Goal: Complete application form

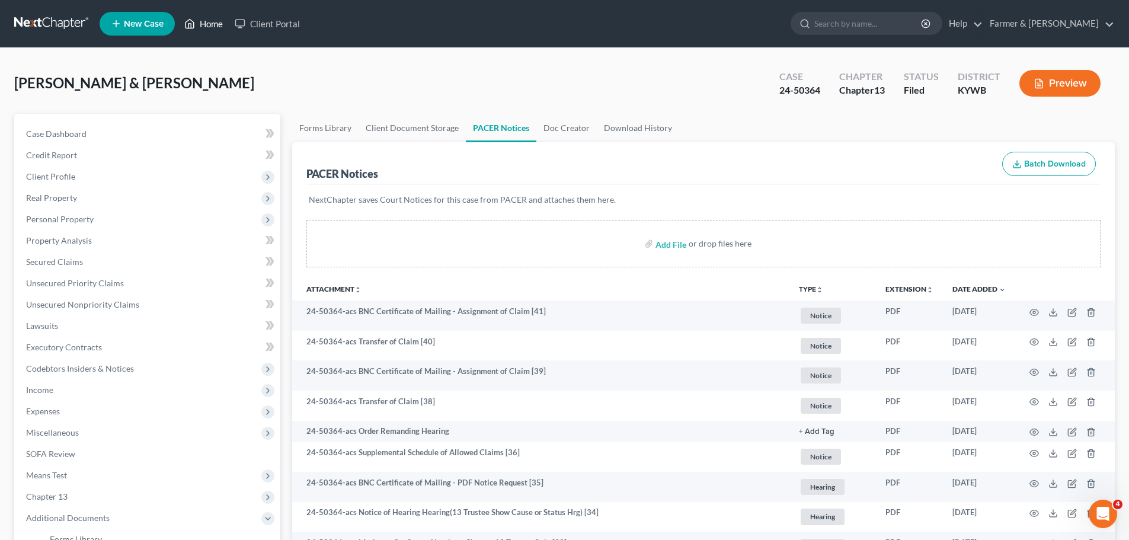
click at [206, 19] on link "Home" at bounding box center [203, 23] width 50 height 21
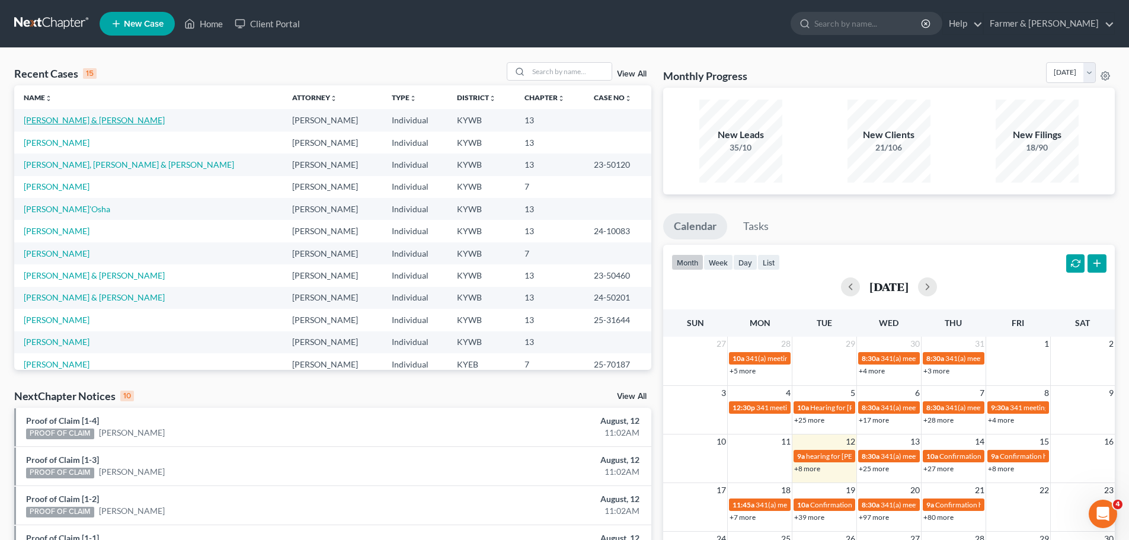
click at [69, 120] on link "[PERSON_NAME] & [PERSON_NAME]" at bounding box center [94, 120] width 141 height 10
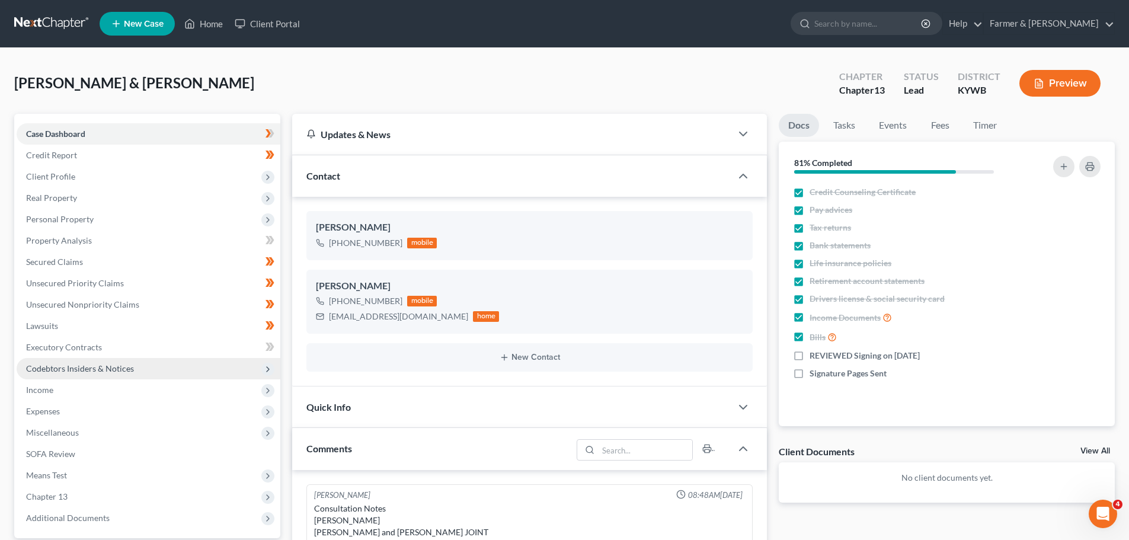
scroll to position [492, 0]
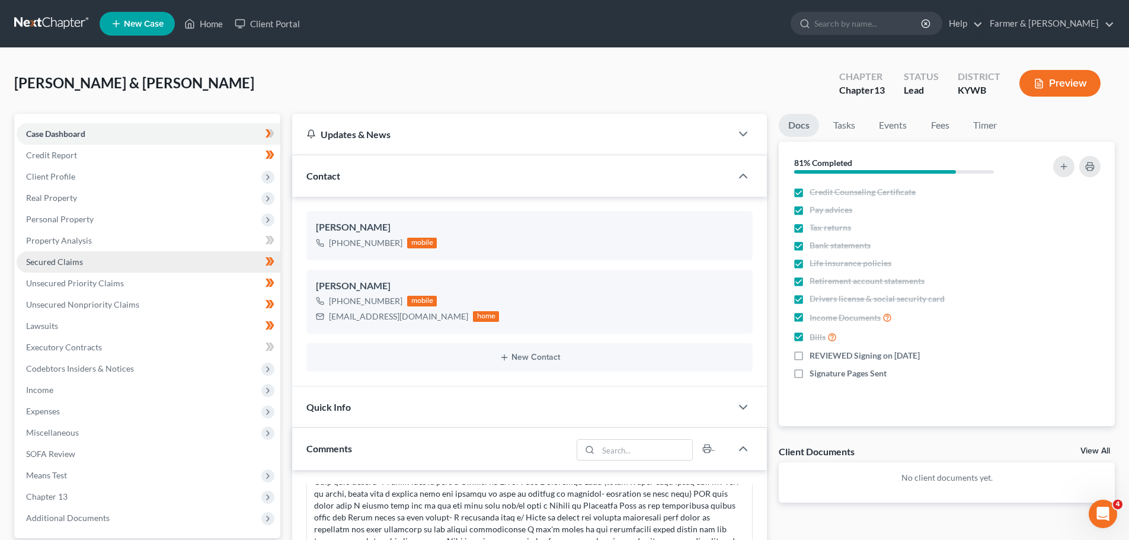
click at [52, 257] on span "Secured Claims" at bounding box center [54, 262] width 57 height 10
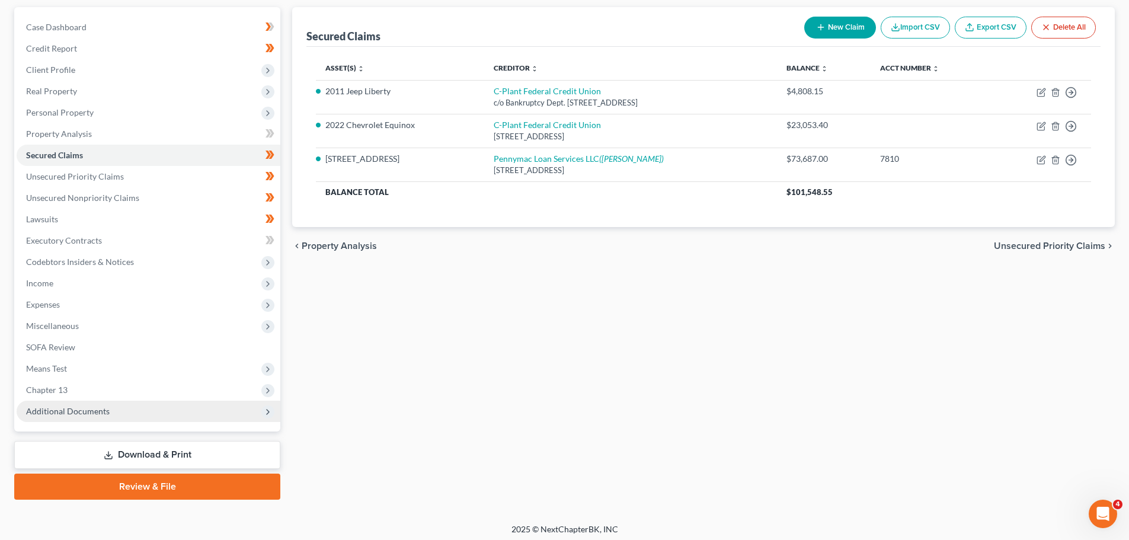
scroll to position [111, 0]
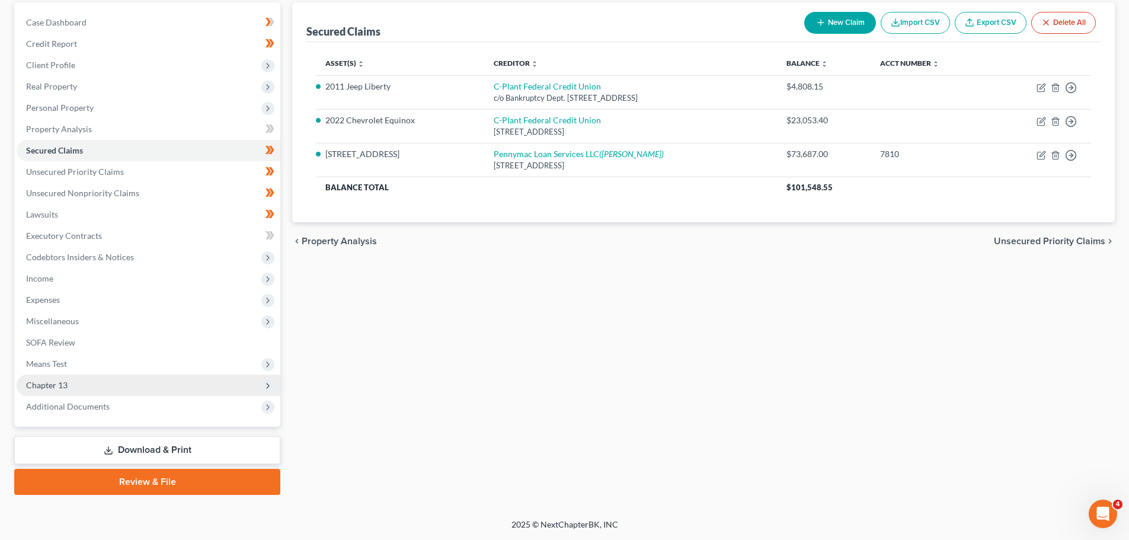
click at [39, 378] on span "Chapter 13" at bounding box center [149, 385] width 264 height 21
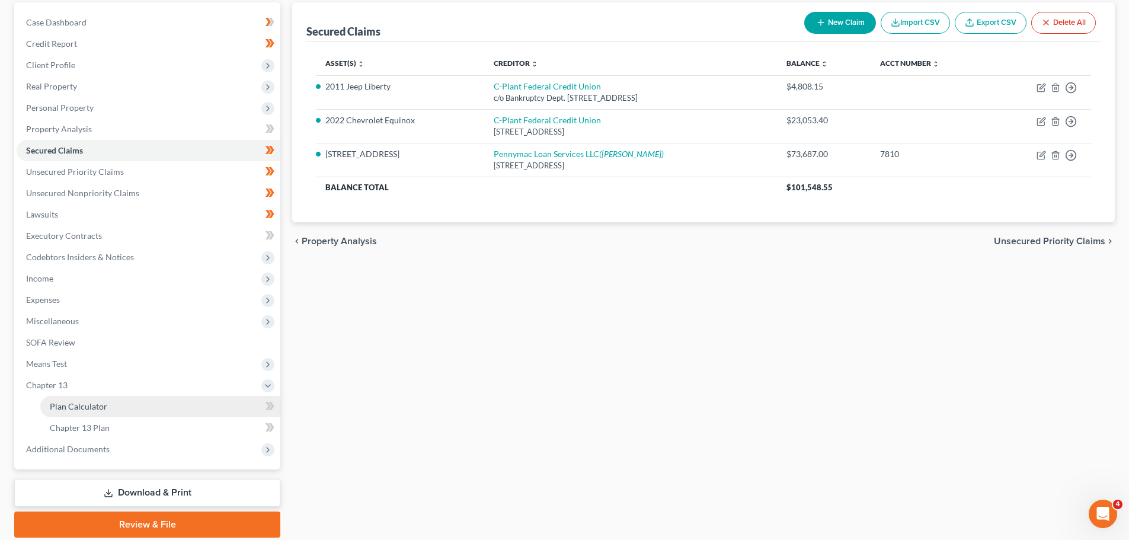
click at [63, 399] on link "Plan Calculator" at bounding box center [160, 406] width 240 height 21
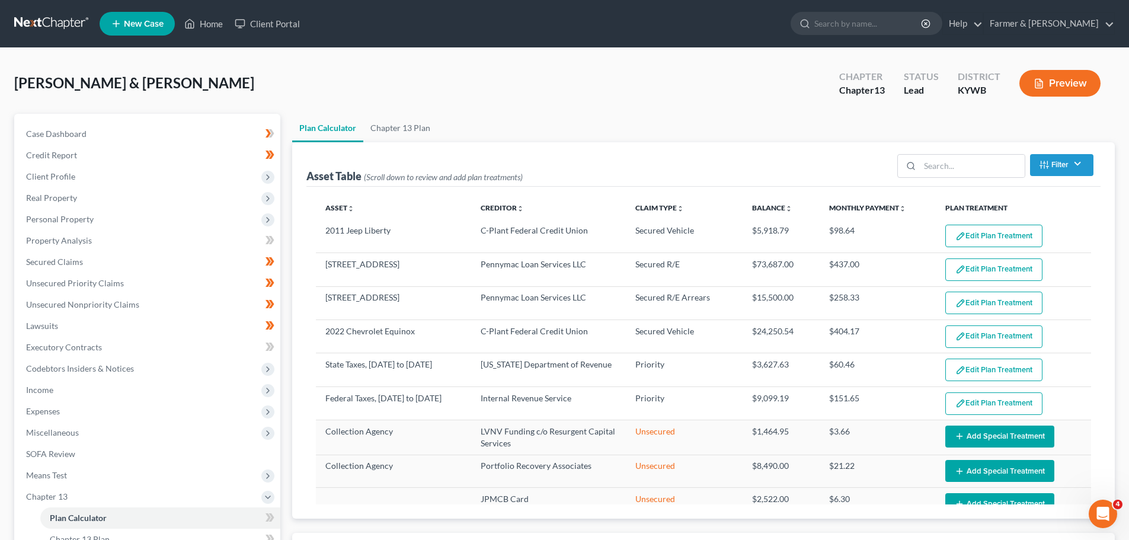
click at [281, 298] on div "Case Dashboard Payments Invoices Payments Payments Credit Report Client Profile" at bounding box center [147, 421] width 278 height 615
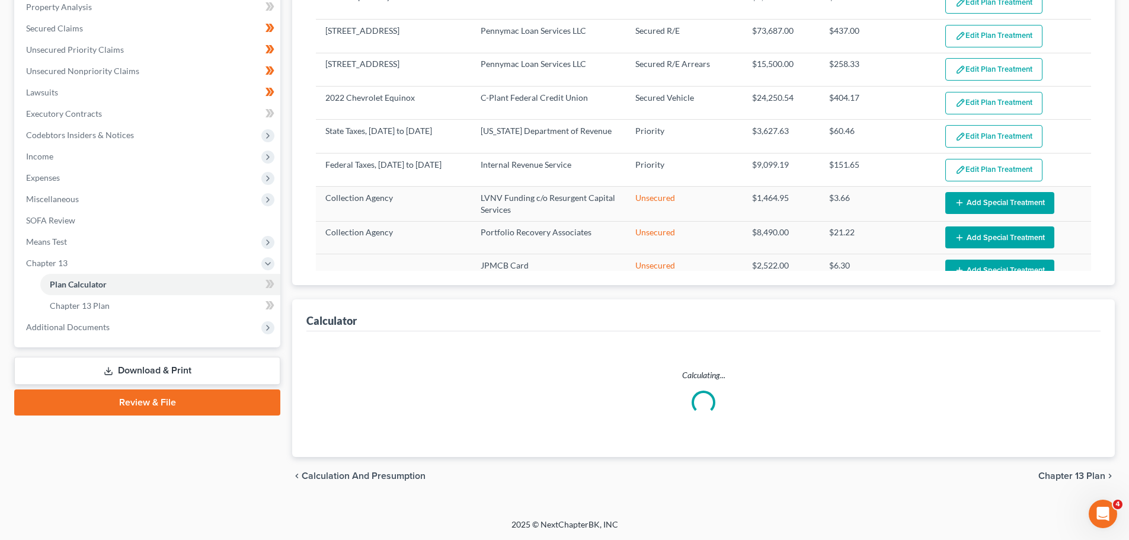
select select "59"
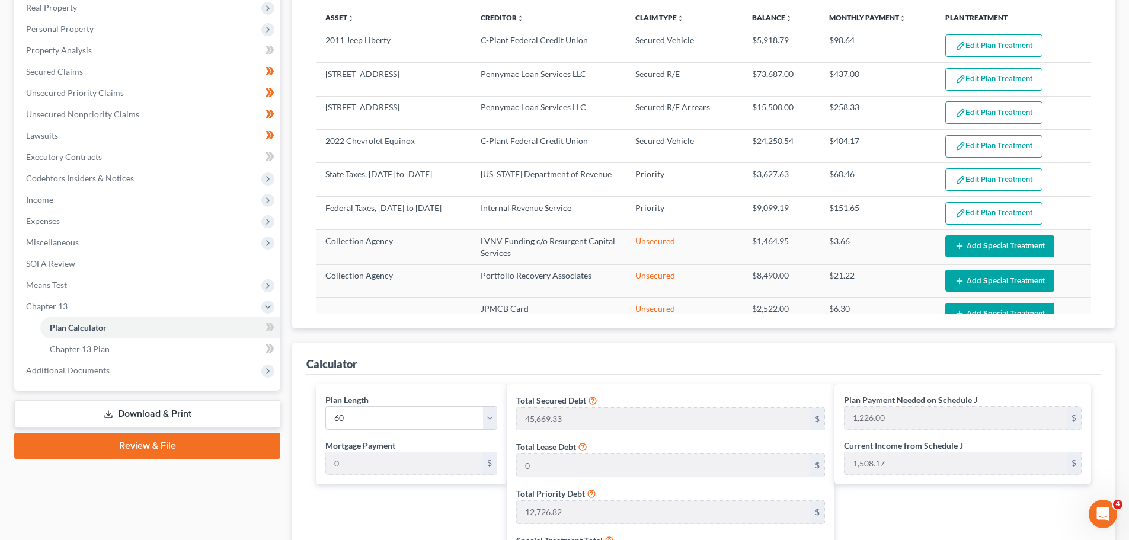
scroll to position [174, 0]
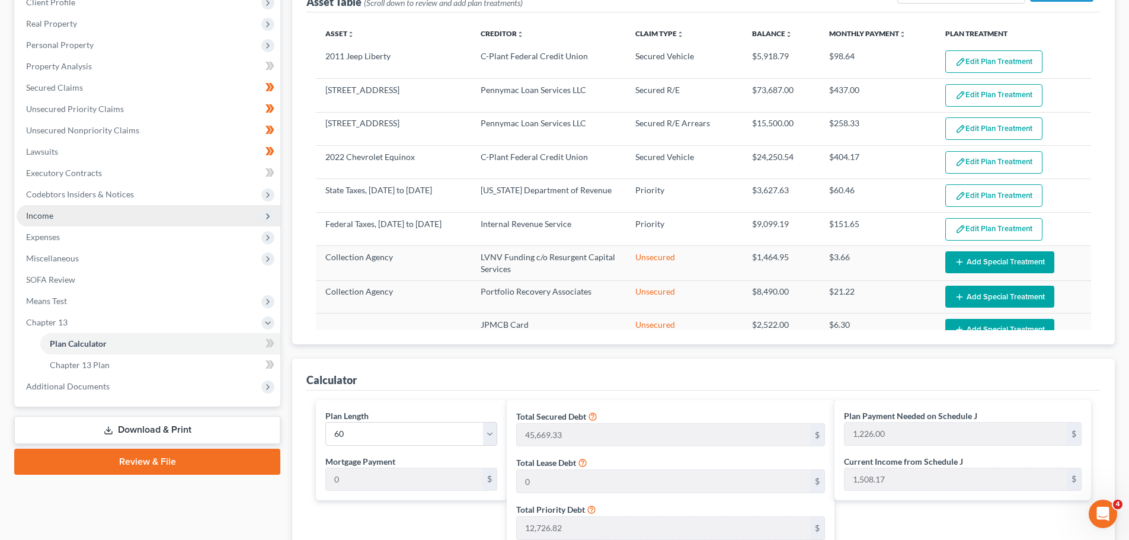
click at [266, 214] on icon at bounding box center [267, 216] width 9 height 9
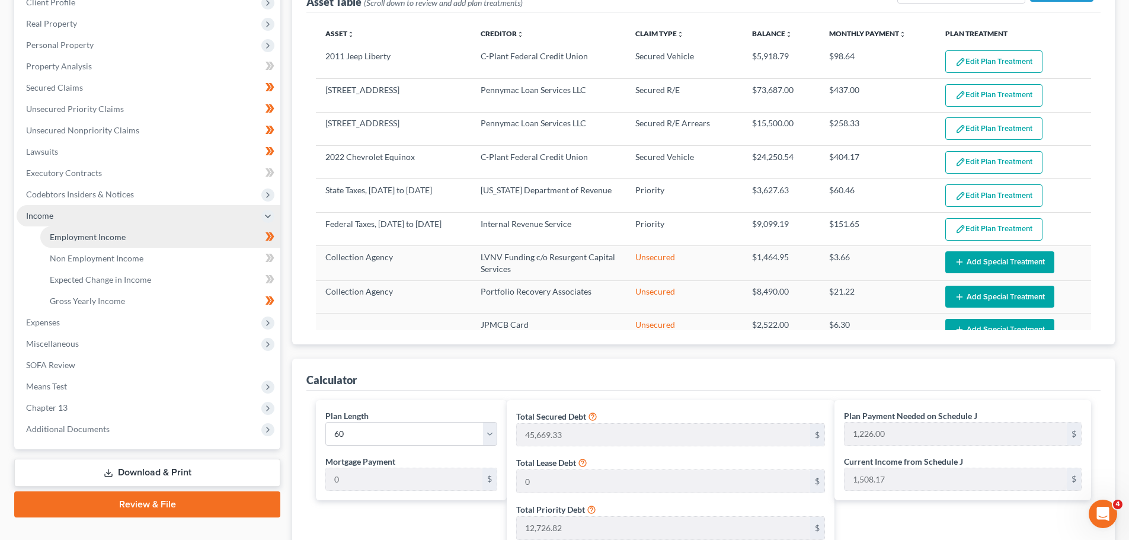
click at [132, 234] on link "Employment Income" at bounding box center [160, 236] width 240 height 21
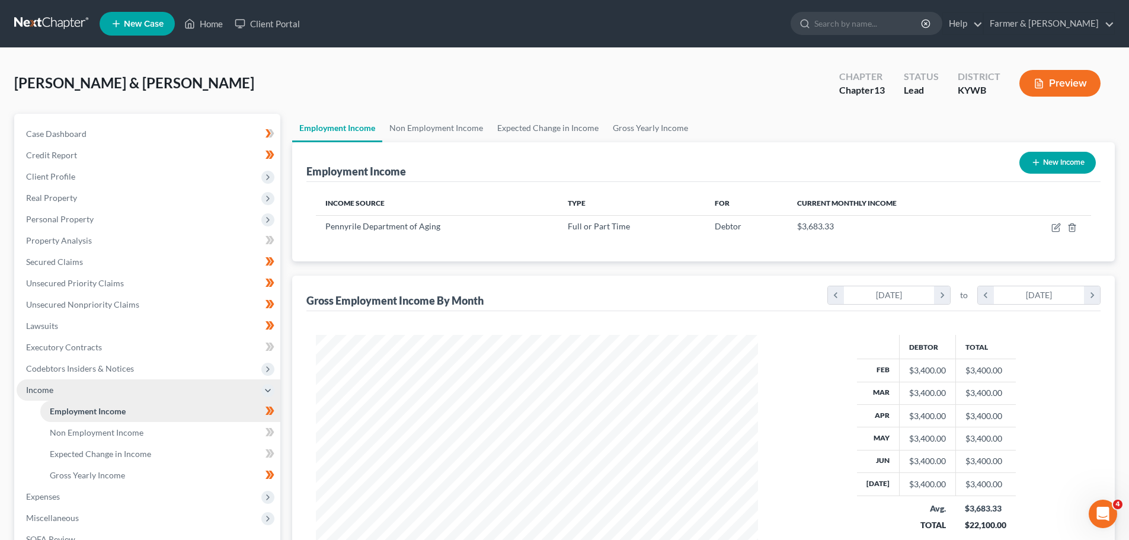
scroll to position [221, 466]
click at [302, 267] on div "Employment Income New Income Income Source Type For Current Monthly Income Penn…" at bounding box center [703, 363] width 823 height 442
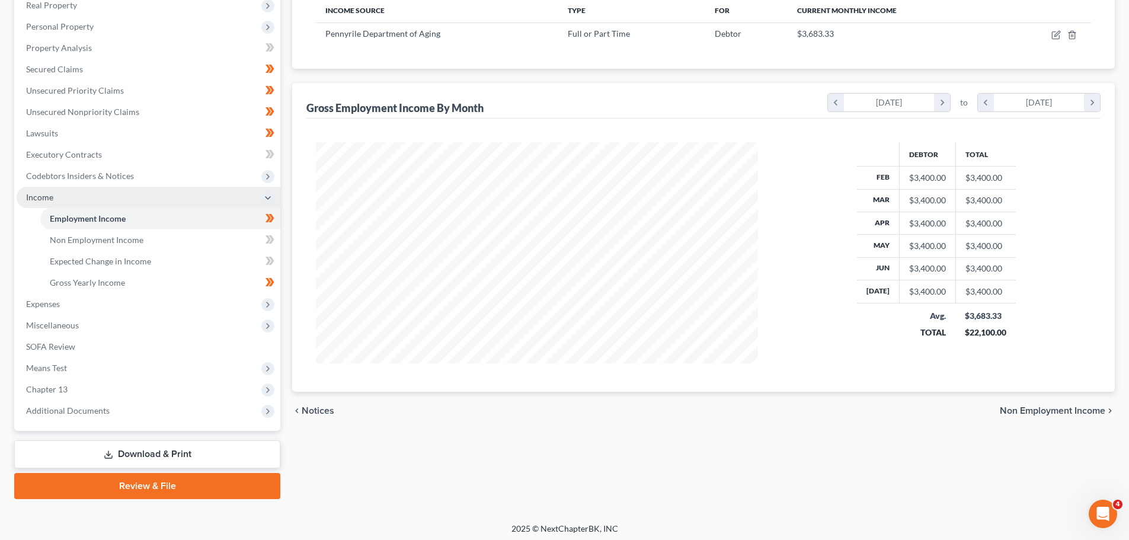
scroll to position [197, 0]
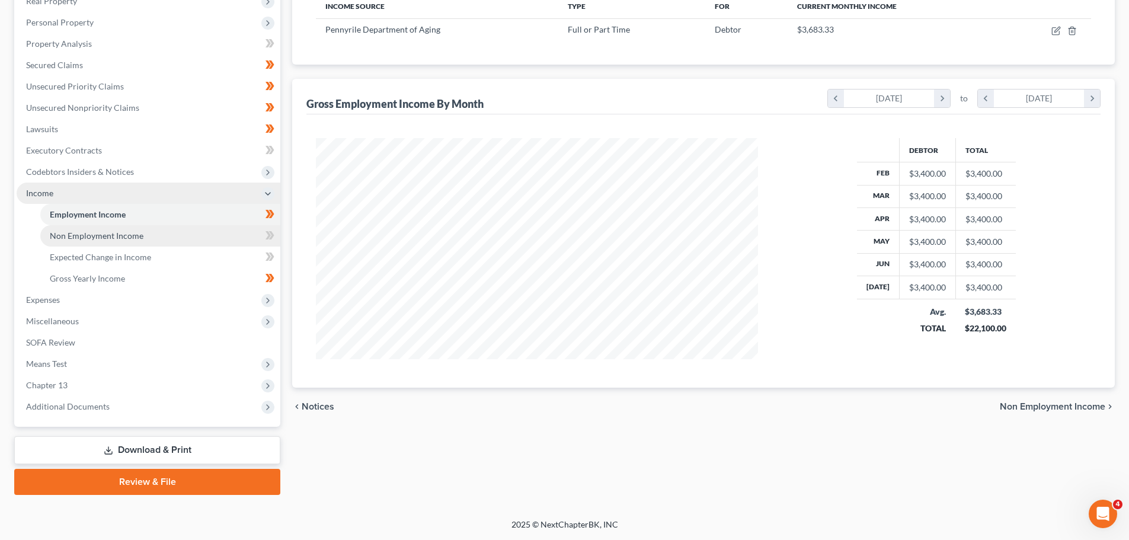
click at [155, 239] on link "Non Employment Income" at bounding box center [160, 235] width 240 height 21
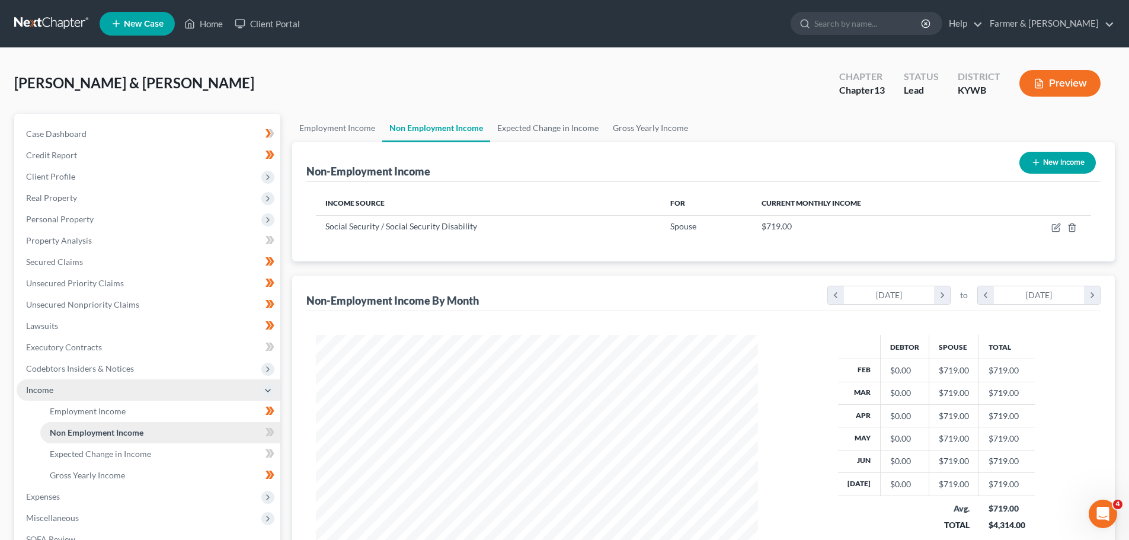
scroll to position [221, 466]
click at [39, 255] on link "Secured Claims" at bounding box center [149, 261] width 264 height 21
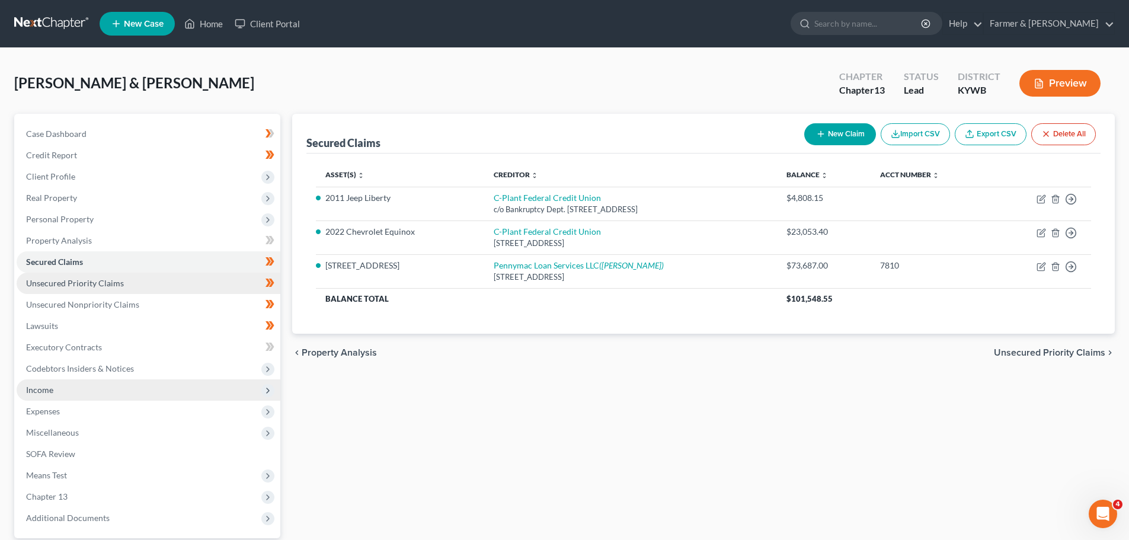
click at [89, 282] on span "Unsecured Priority Claims" at bounding box center [75, 283] width 98 height 10
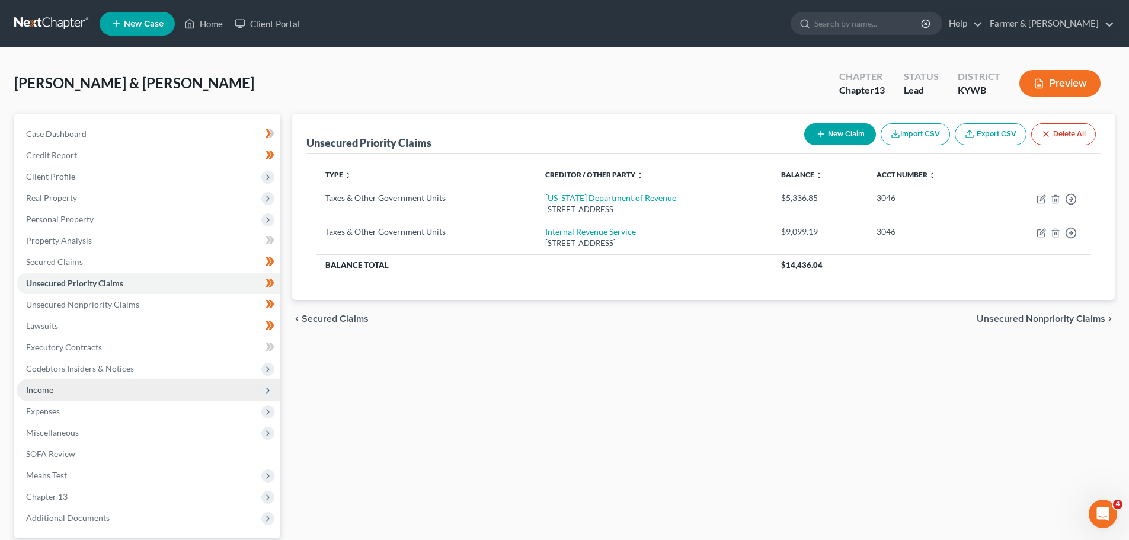
click at [302, 283] on div "Unsecured Priority Claims New Claim Import CSV Export CSV Delete All Type expan…" at bounding box center [703, 207] width 823 height 186
click at [302, 282] on div "Unsecured Priority Claims New Claim Import CSV Export CSV Delete All Type expan…" at bounding box center [703, 207] width 823 height 186
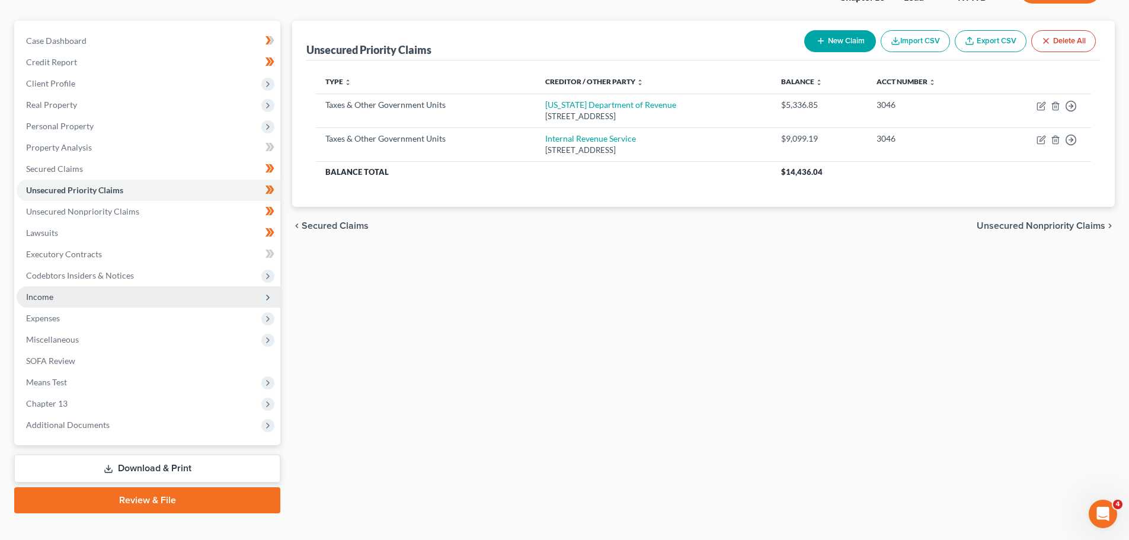
scroll to position [111, 0]
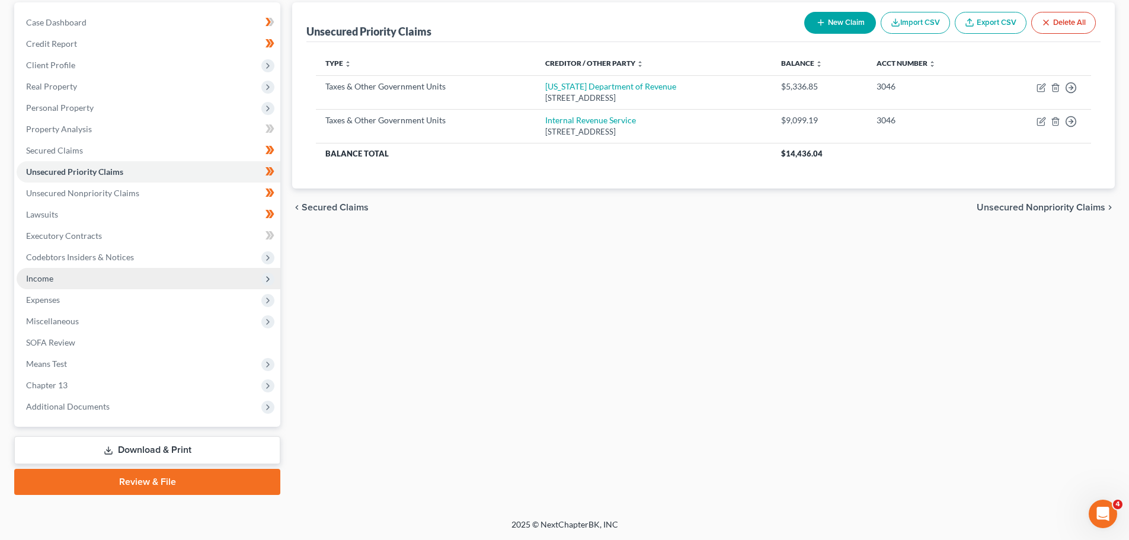
click at [303, 165] on div "Unsecured Priority Claims New Claim Import CSV Export CSV Delete All Type expan…" at bounding box center [703, 95] width 823 height 186
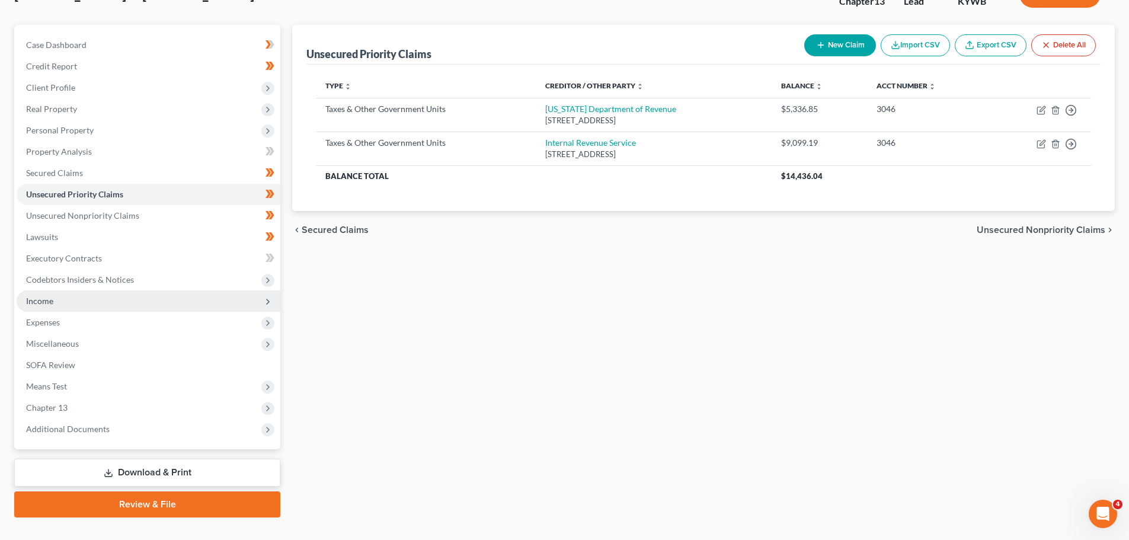
scroll to position [0, 0]
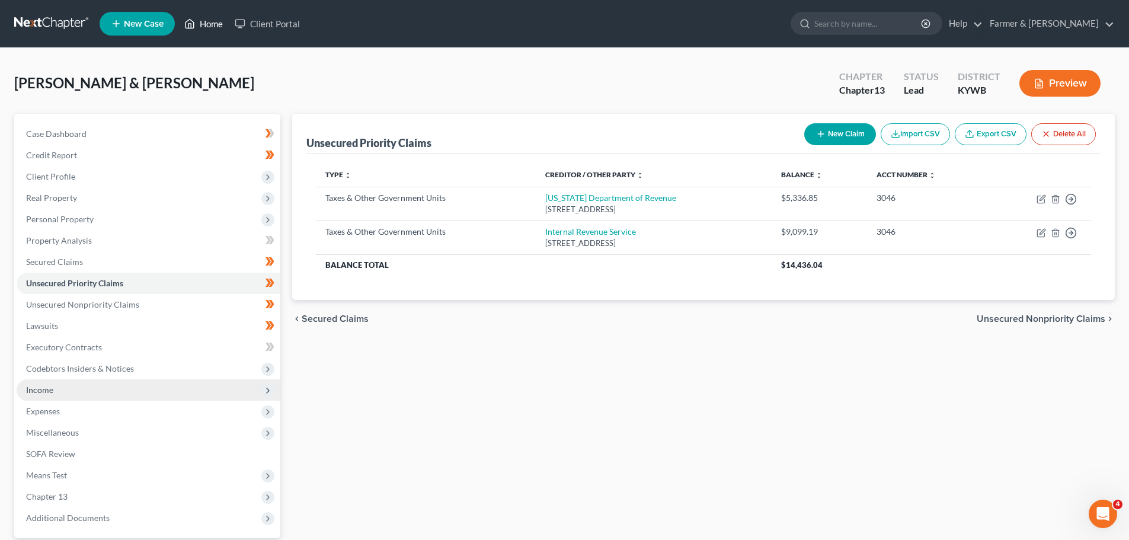
click at [210, 24] on link "Home" at bounding box center [203, 23] width 50 height 21
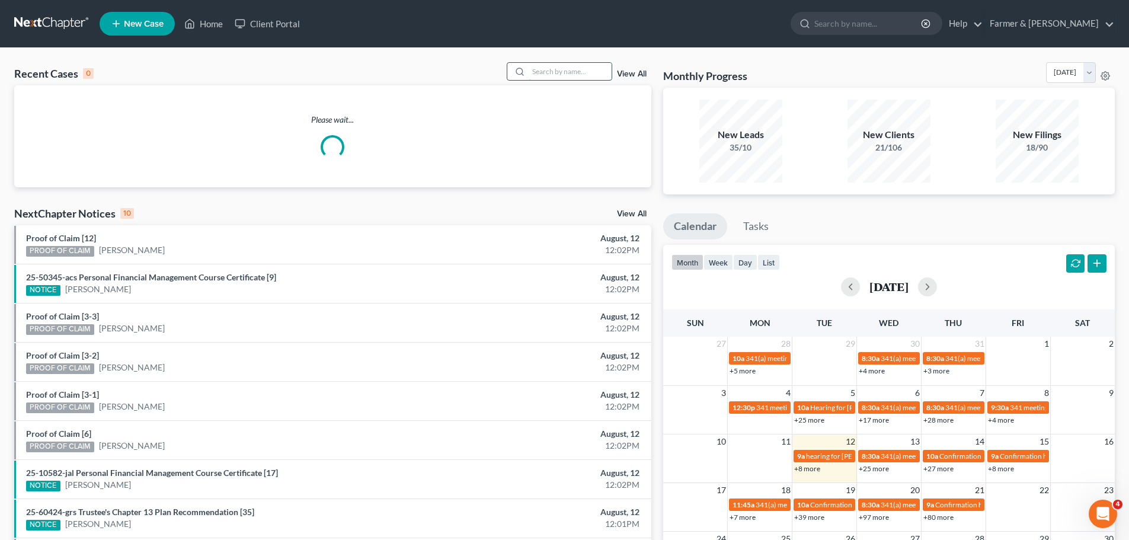
click at [549, 69] on input "search" at bounding box center [570, 71] width 83 height 17
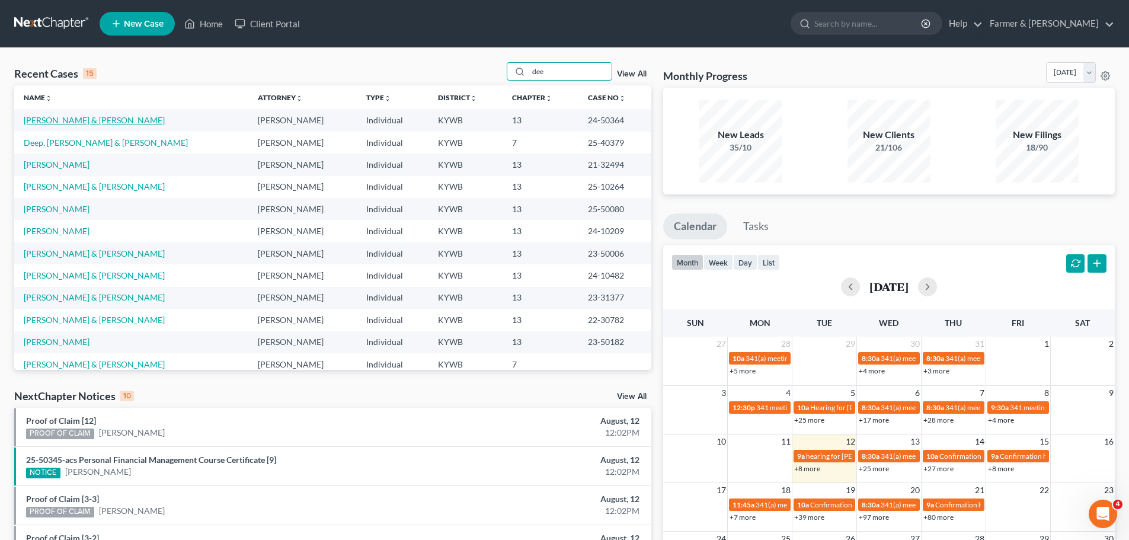
type input "dee"
click at [55, 123] on link "[PERSON_NAME] & [PERSON_NAME]" at bounding box center [94, 120] width 141 height 10
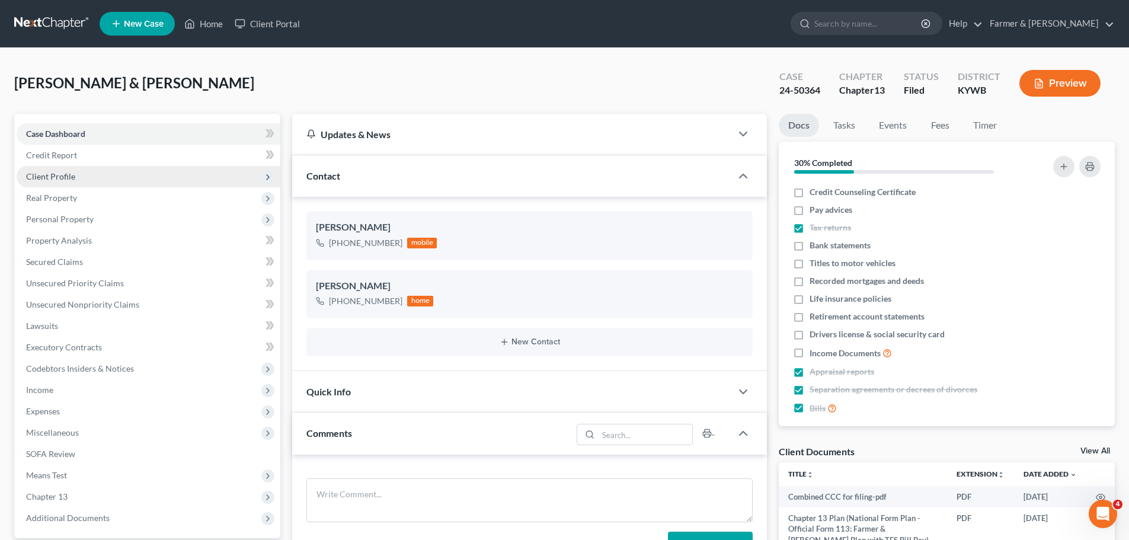
click at [50, 185] on span "Client Profile" at bounding box center [149, 176] width 264 height 21
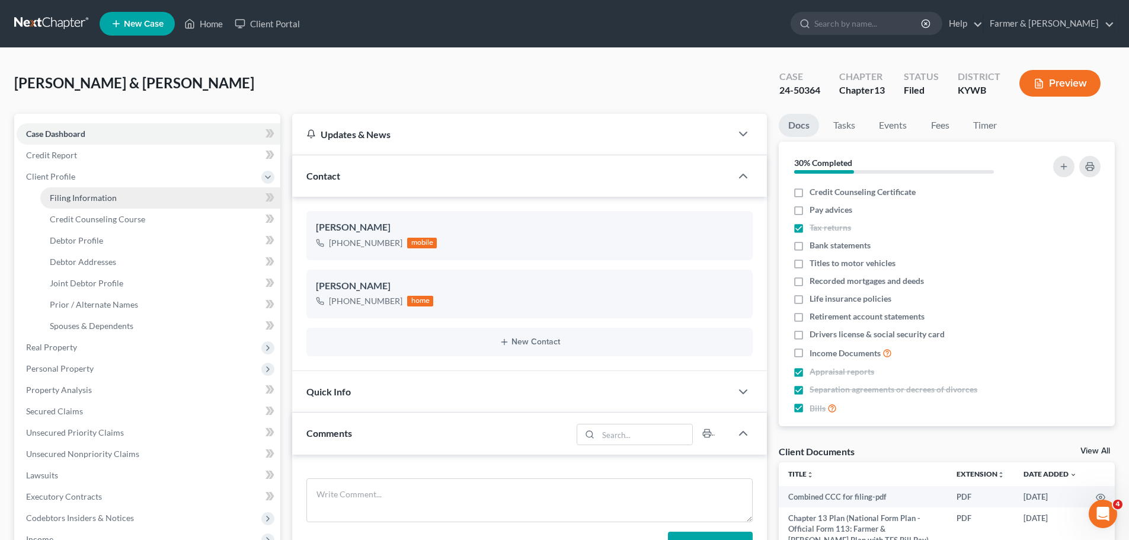
click at [60, 197] on span "Filing Information" at bounding box center [83, 198] width 67 height 10
select select "1"
select select "3"
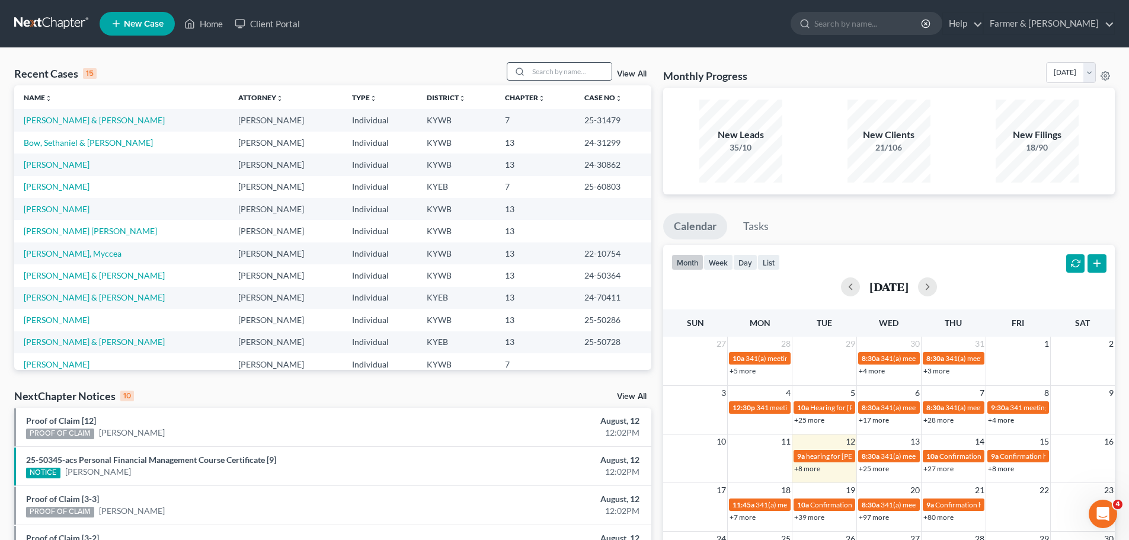
click at [529, 69] on div at bounding box center [517, 71] width 21 height 17
click at [538, 67] on input "search" at bounding box center [570, 71] width 83 height 17
type input "barne"
